Goal: Task Accomplishment & Management: Use online tool/utility

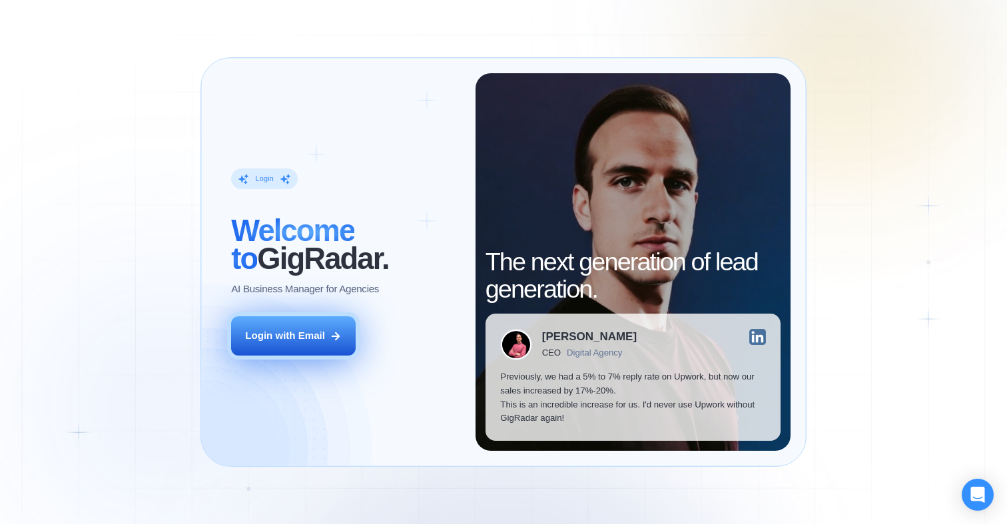
click at [320, 337] on div "Login with Email" at bounding box center [285, 336] width 80 height 14
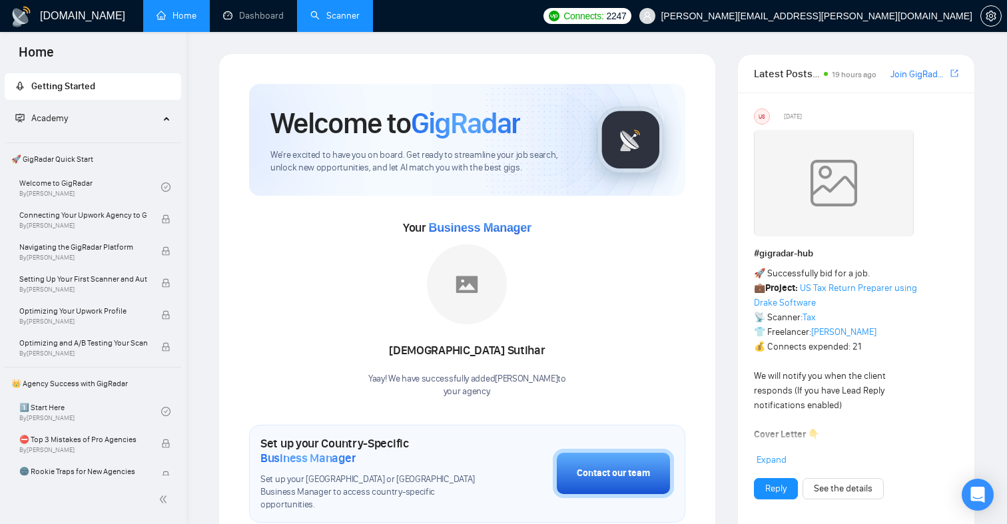
click at [342, 10] on link "Scanner" at bounding box center [334, 15] width 49 height 11
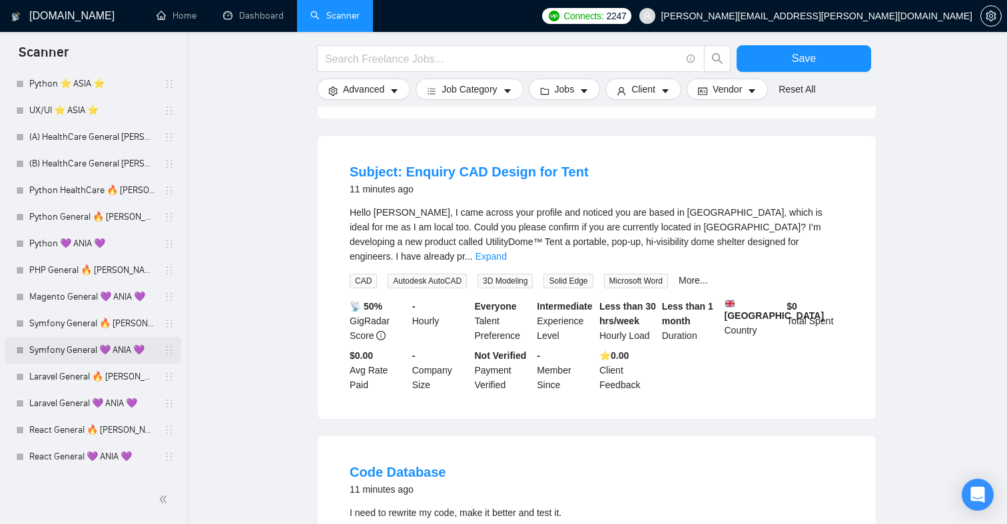
scroll to position [242, 0]
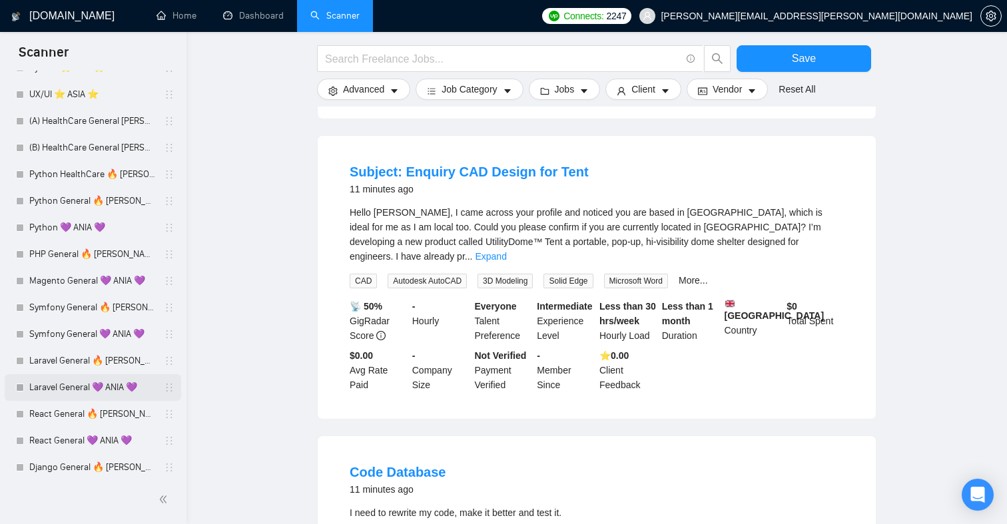
click at [83, 386] on link "Laravel General 💜 ANIA 💜" at bounding box center [92, 387] width 127 height 27
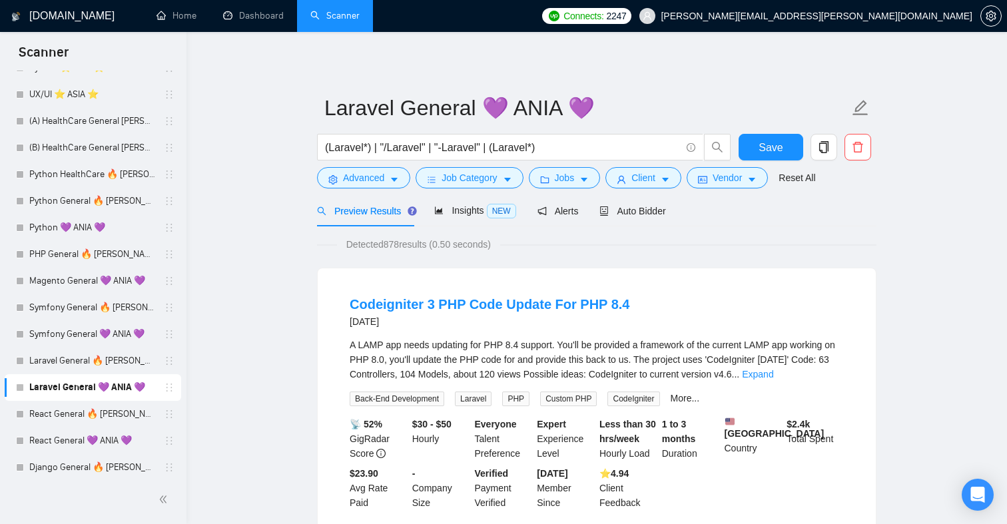
click at [20, 391] on div at bounding box center [20, 388] width 8 height 8
click at [167, 389] on icon "holder" at bounding box center [169, 387] width 11 height 11
click at [638, 207] on span "Auto Bidder" at bounding box center [633, 211] width 66 height 11
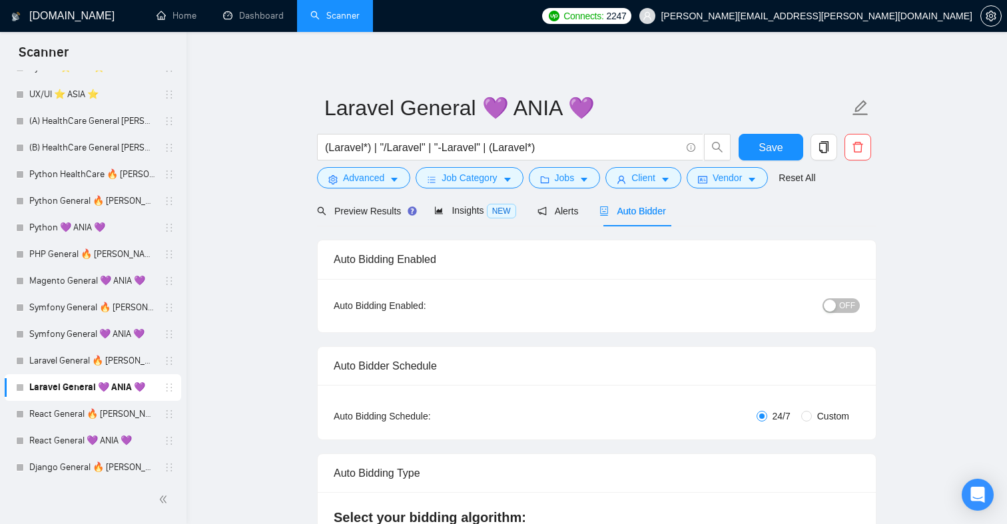
checkbox input "true"
click at [847, 304] on span "OFF" at bounding box center [847, 305] width 16 height 15
click at [843, 301] on span "ON" at bounding box center [837, 305] width 12 height 15
click at [116, 330] on link "Symfony General 💜 ANIA 💜" at bounding box center [92, 334] width 127 height 27
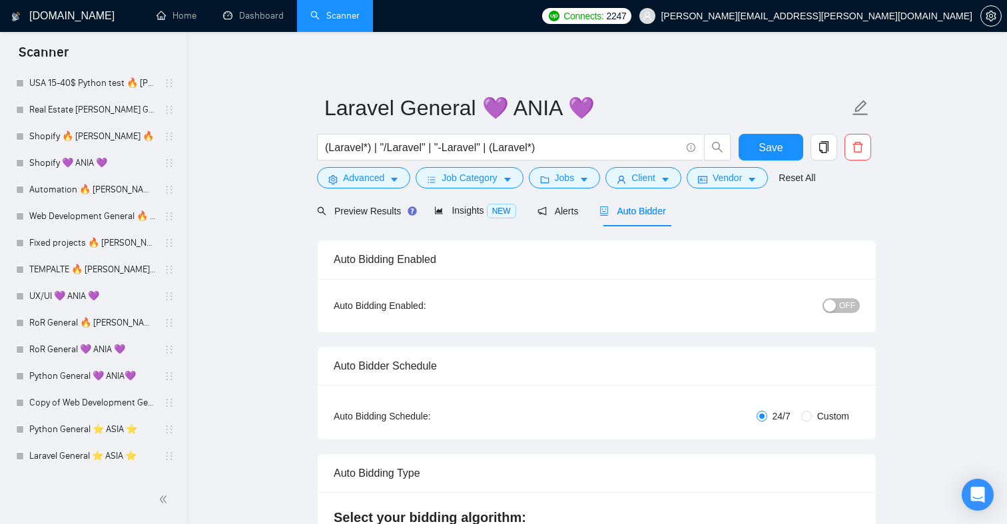
scroll to position [967, 0]
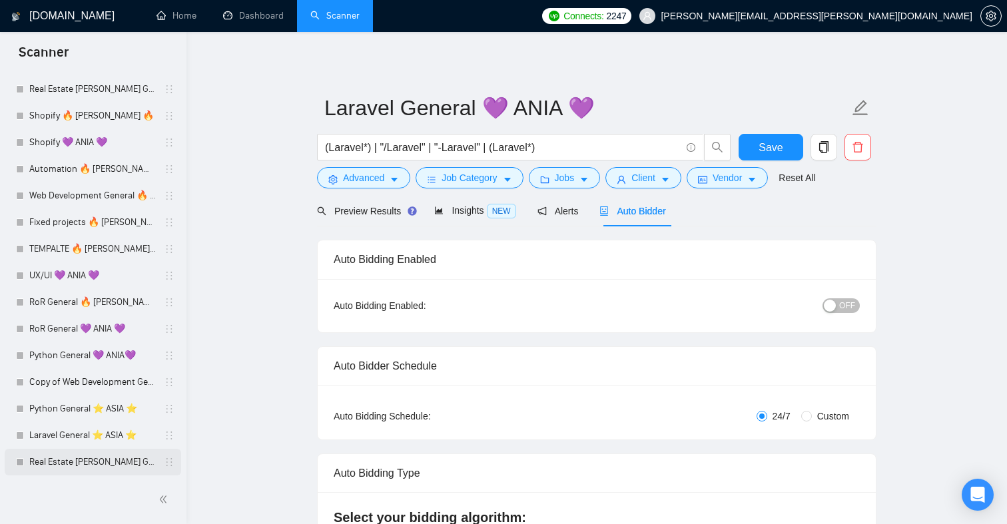
click at [81, 468] on link "Real Estate [PERSON_NAME] General ⭐️ ASIA ⭐️" at bounding box center [92, 462] width 127 height 27
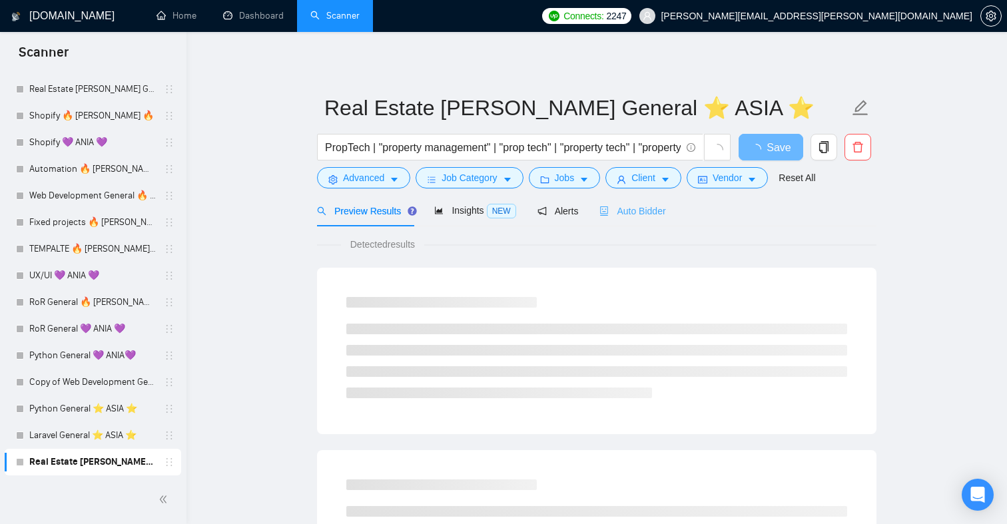
click at [658, 220] on div "Auto Bidder" at bounding box center [633, 210] width 66 height 31
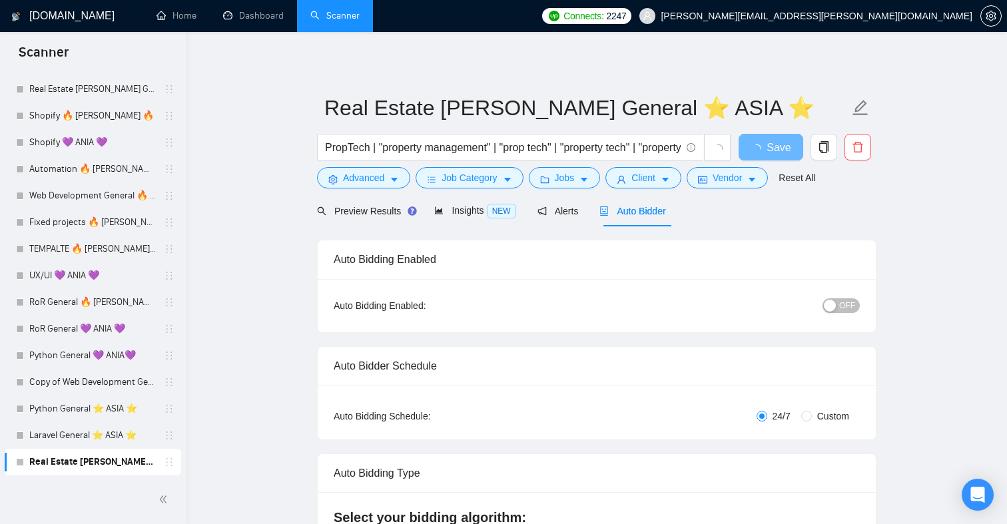
click at [844, 302] on span "OFF" at bounding box center [847, 305] width 16 height 15
click at [766, 147] on span "loading" at bounding box center [759, 149] width 16 height 11
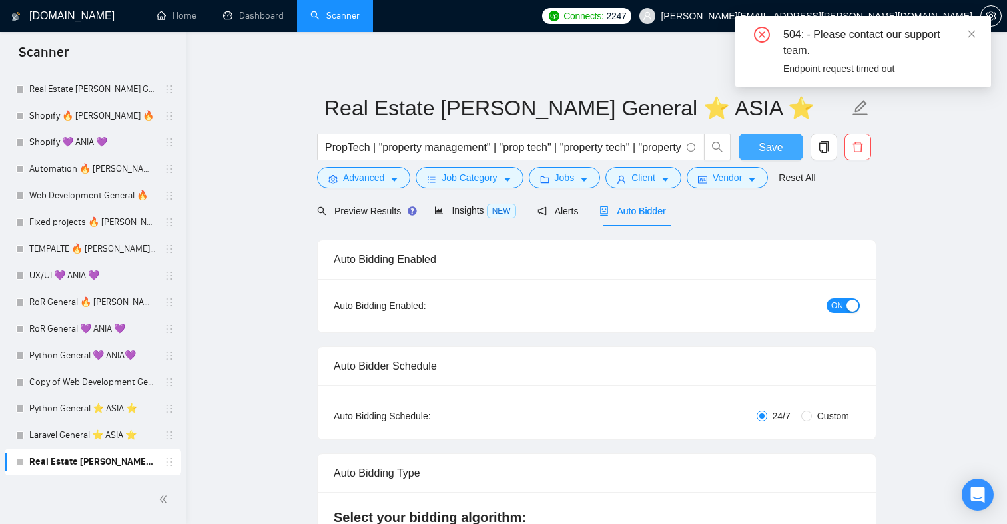
click at [838, 305] on span "ON" at bounding box center [837, 305] width 12 height 15
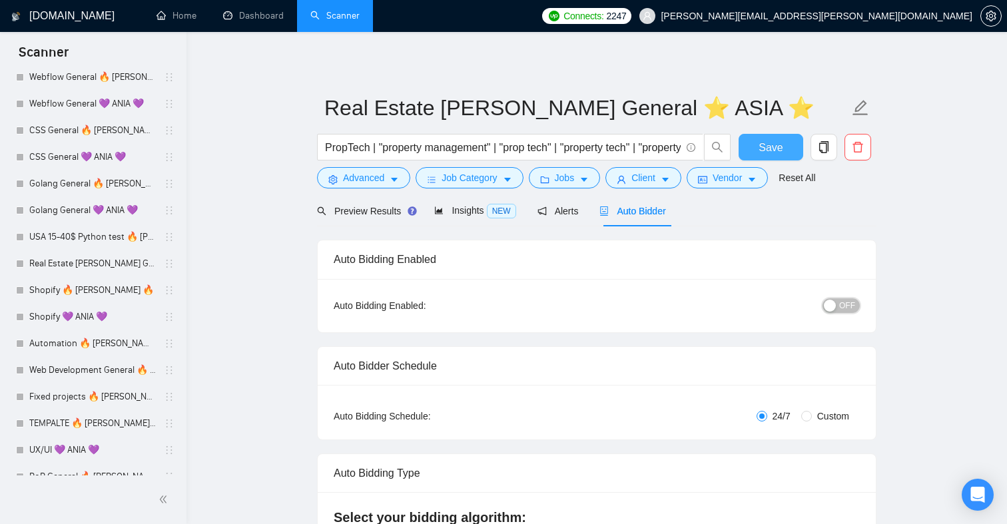
scroll to position [772, 0]
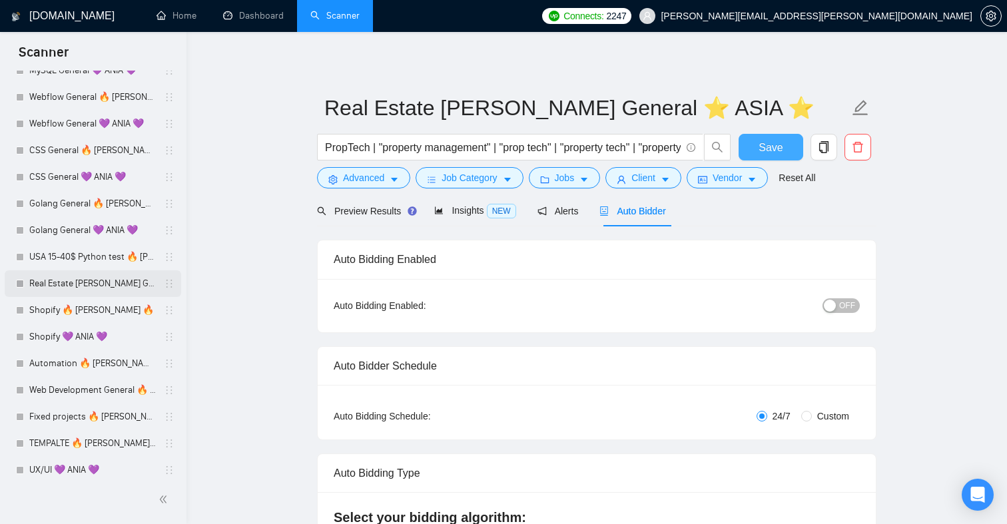
click at [27, 282] on div "Real Estate [PERSON_NAME] General 💜 ANIA 💜" at bounding box center [95, 283] width 159 height 27
click at [66, 277] on link "Real Estate [PERSON_NAME] General 💜 ANIA 💜" at bounding box center [92, 283] width 127 height 27
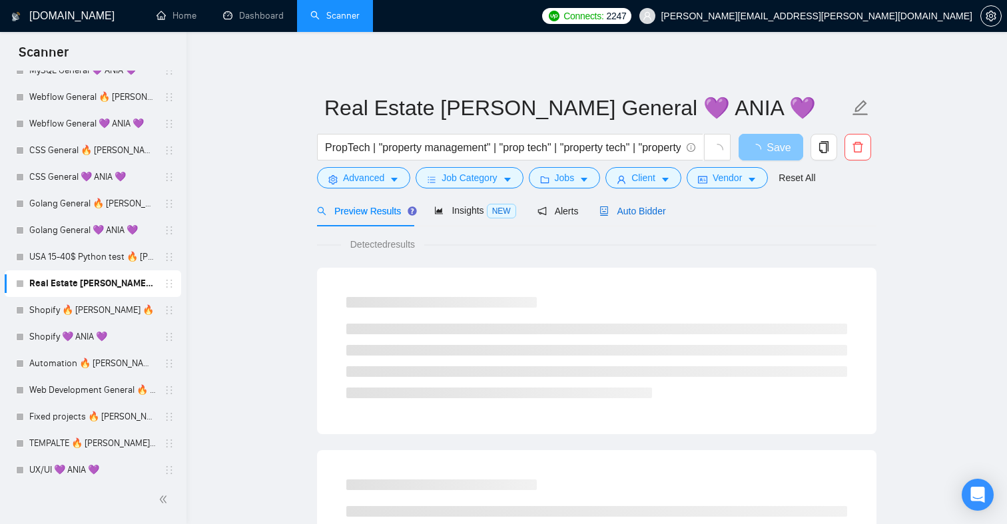
click at [660, 212] on span "Auto Bidder" at bounding box center [633, 211] width 66 height 11
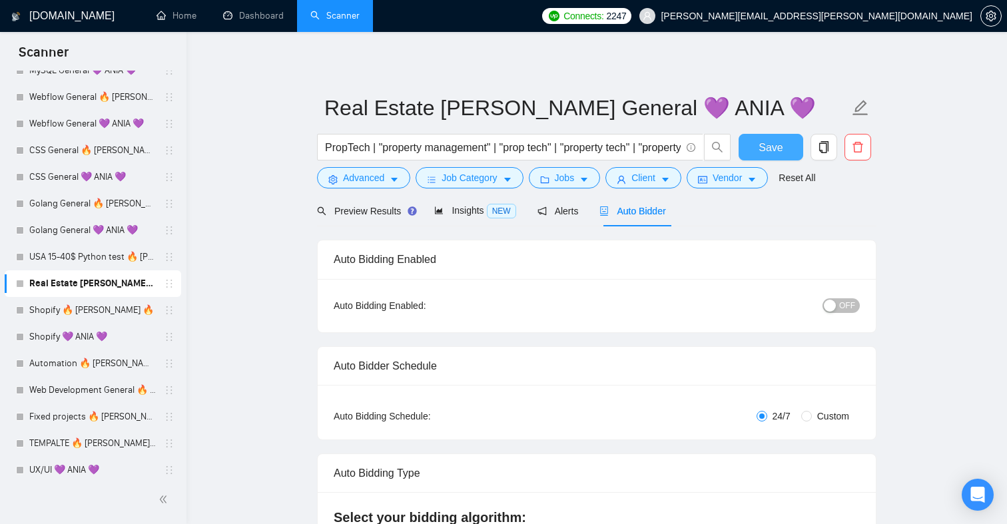
click at [840, 309] on span "OFF" at bounding box center [847, 305] width 16 height 15
click at [772, 147] on span "Save" at bounding box center [771, 147] width 24 height 17
